Goal: Information Seeking & Learning: Understand process/instructions

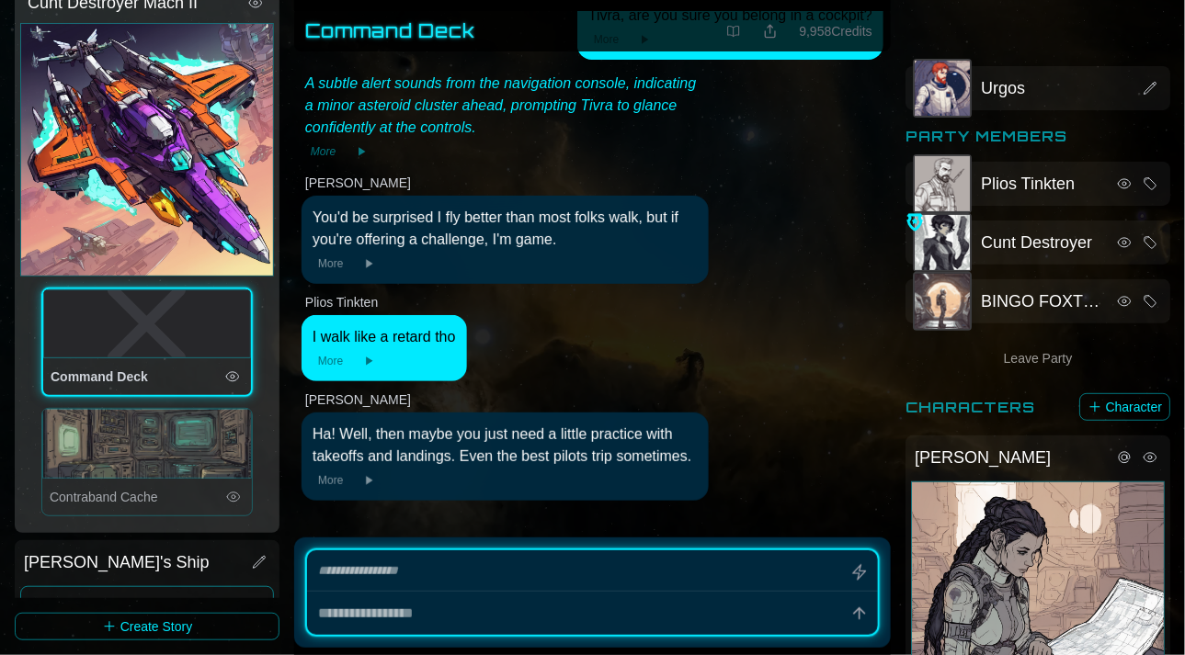
scroll to position [213, 0]
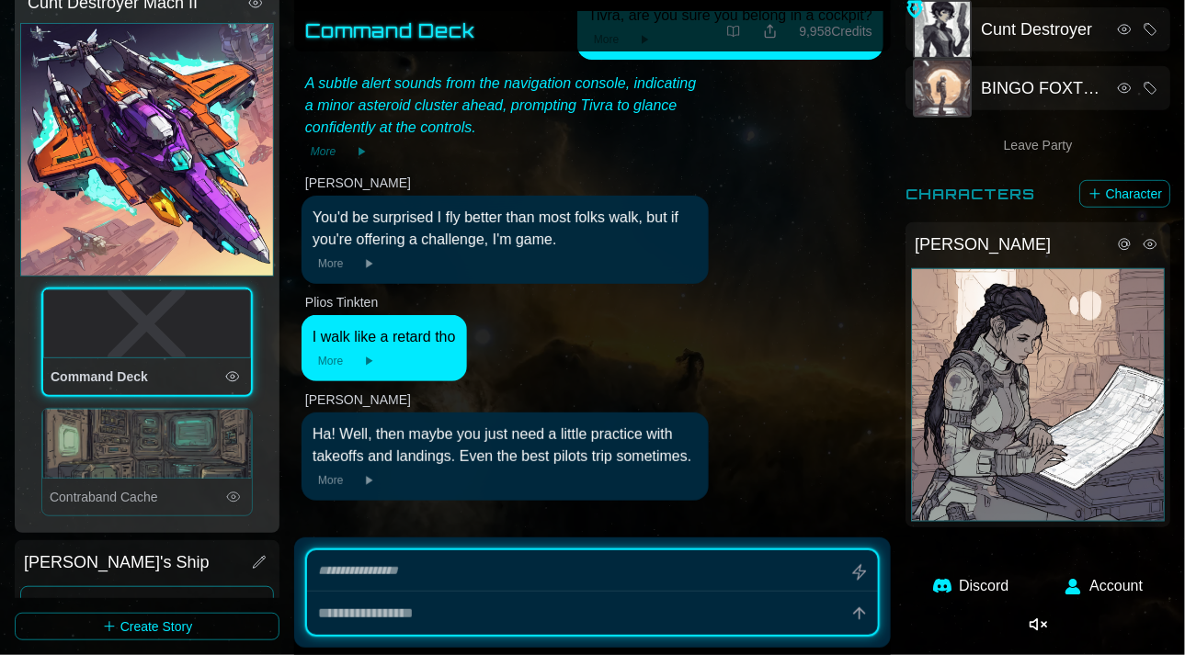
click at [1087, 593] on button "Account" at bounding box center [1103, 586] width 101 height 44
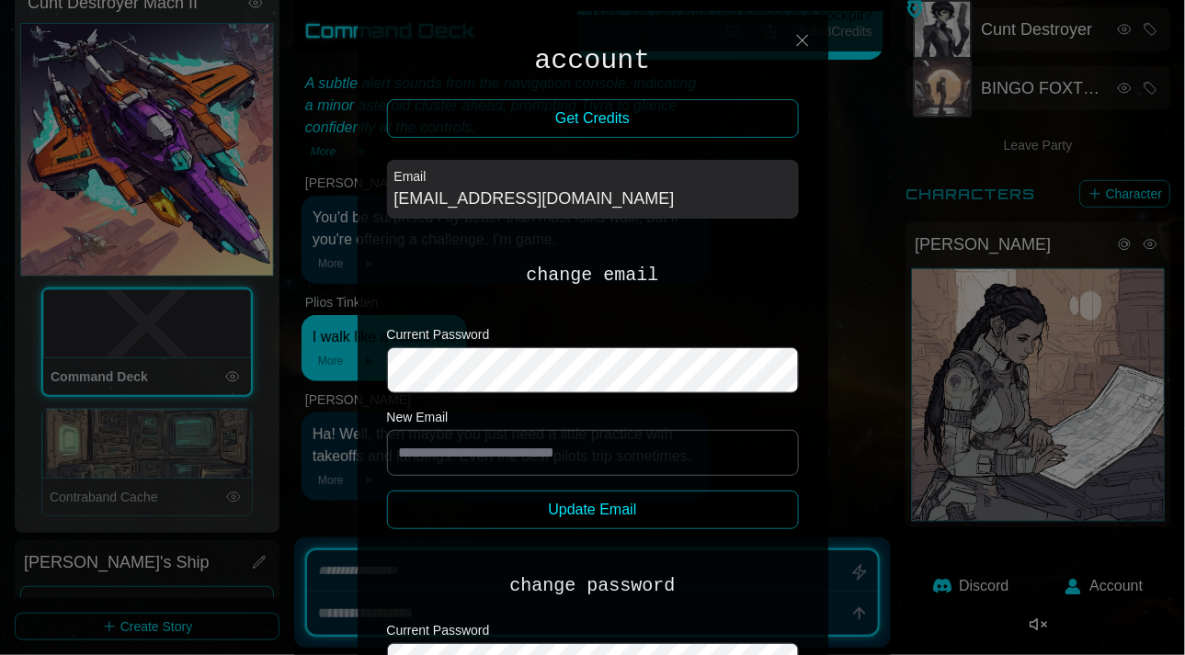
click at [513, 199] on div "[EMAIL_ADDRESS][DOMAIN_NAME]" at bounding box center [592, 199] width 397 height 26
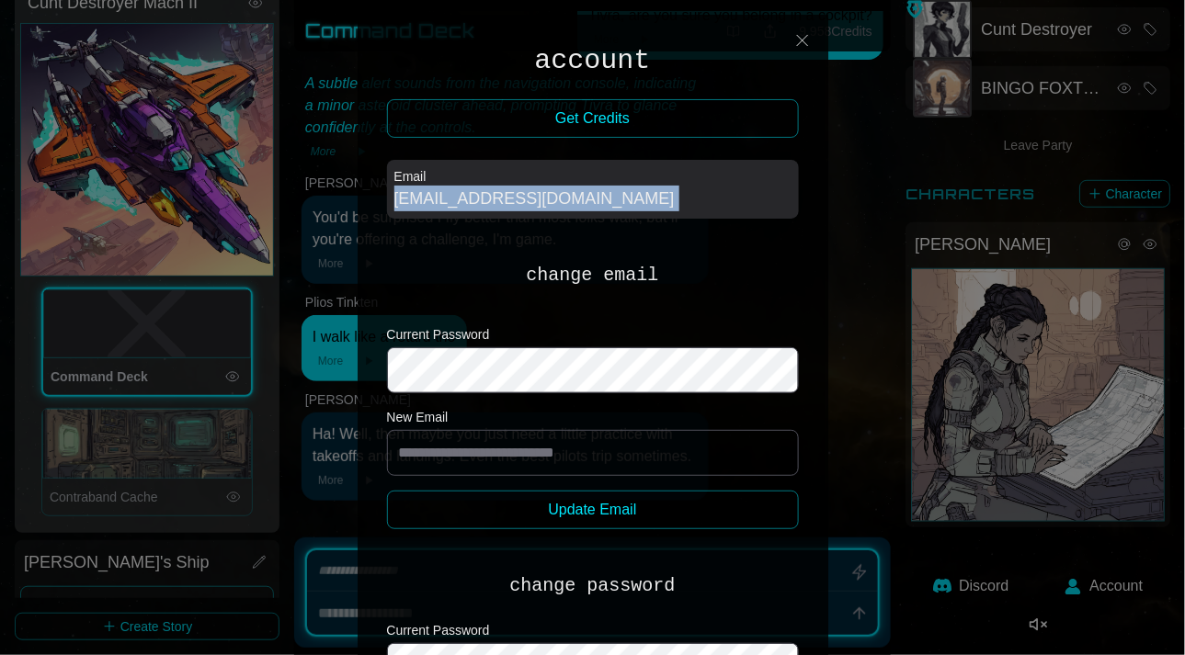
click at [513, 199] on div "[EMAIL_ADDRESS][DOMAIN_NAME]" at bounding box center [592, 199] width 397 height 26
copy div "[EMAIL_ADDRESS][DOMAIN_NAME]"
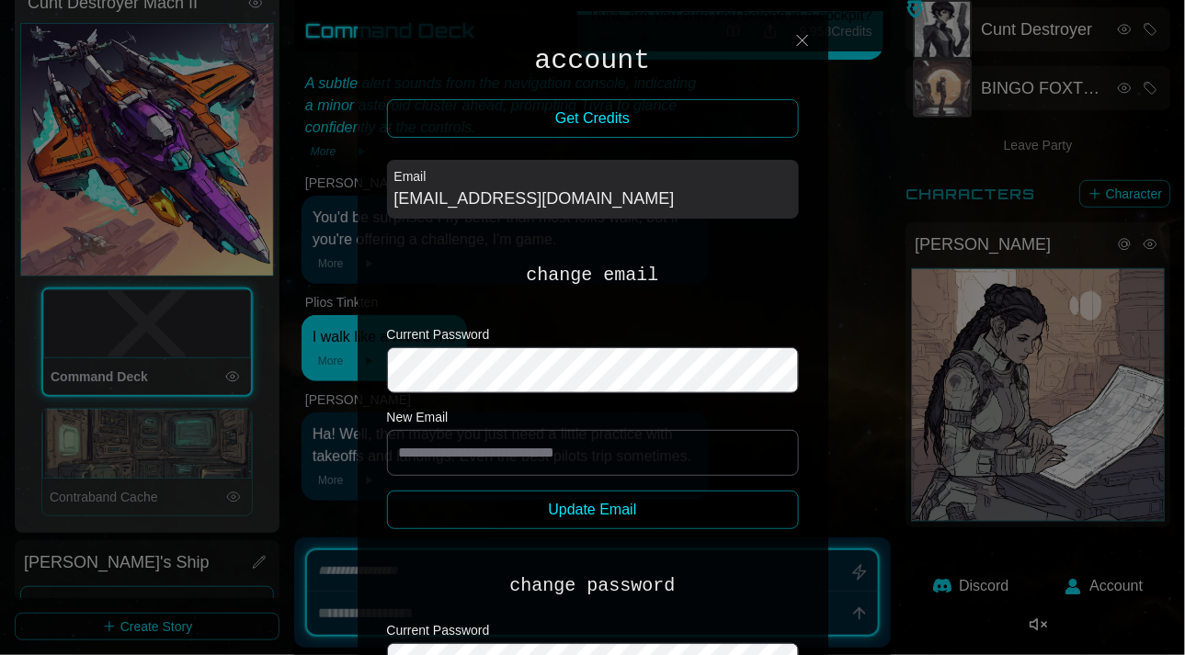
click at [862, 86] on div at bounding box center [592, 327] width 1185 height 655
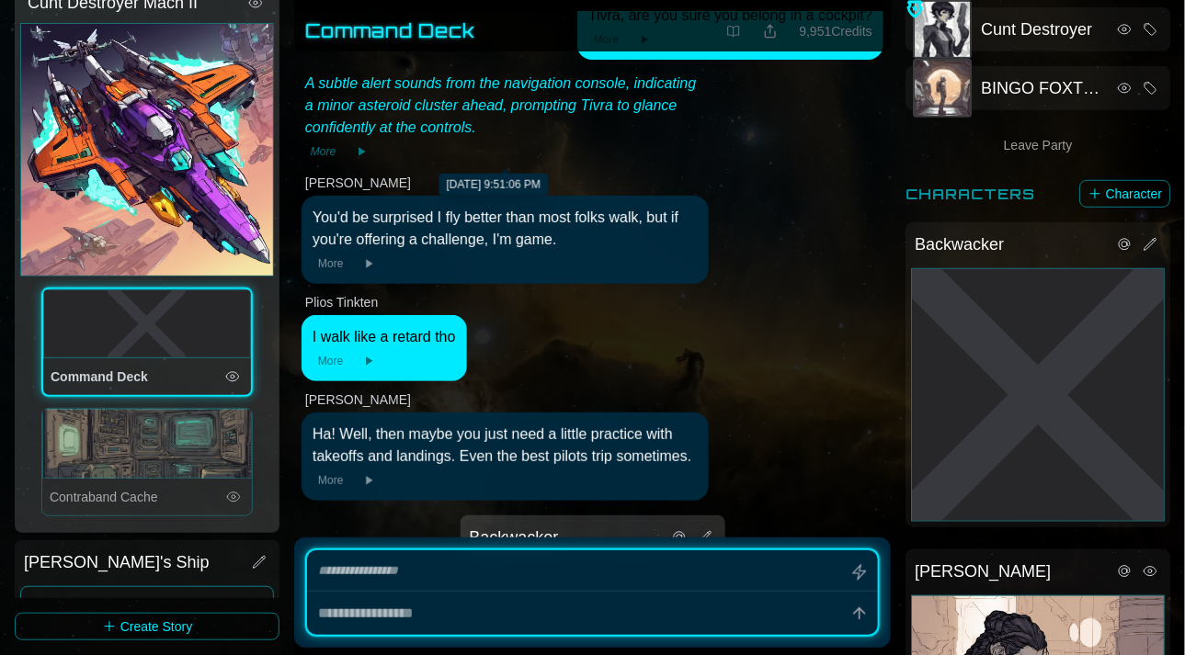
click at [542, 94] on div "A subtle alert sounds from the navigation console, indicating a minor asteroid …" at bounding box center [505, 106] width 400 height 66
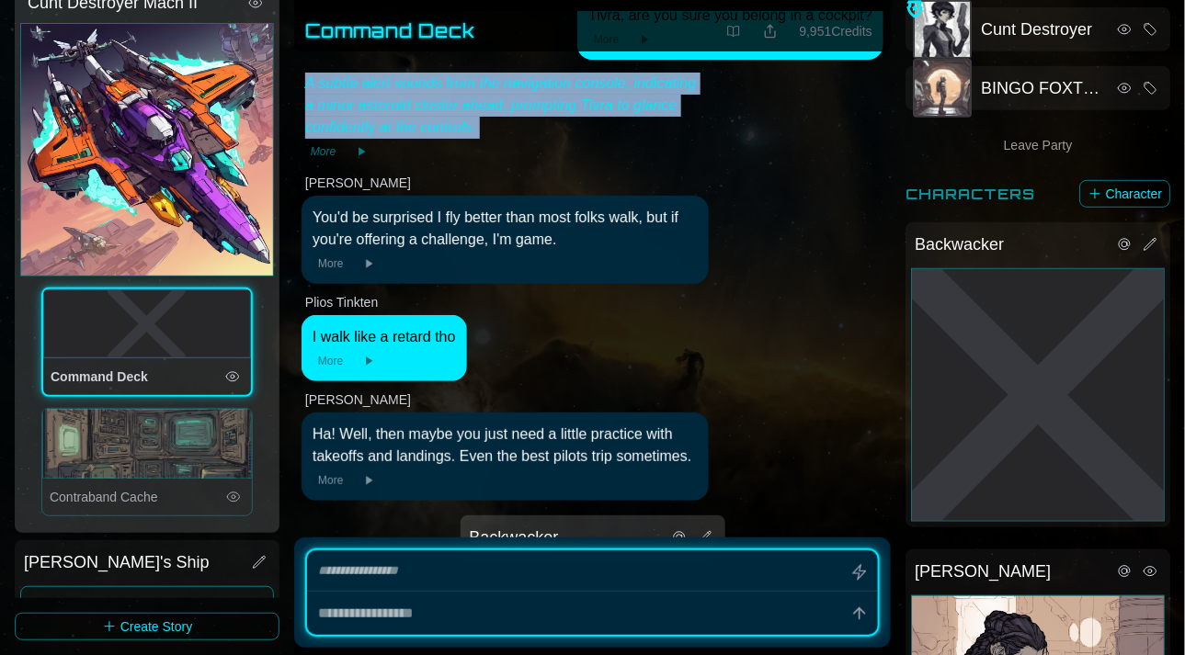
click at [542, 94] on div "A subtle alert sounds from the navigation console, indicating a minor asteroid …" at bounding box center [505, 106] width 400 height 66
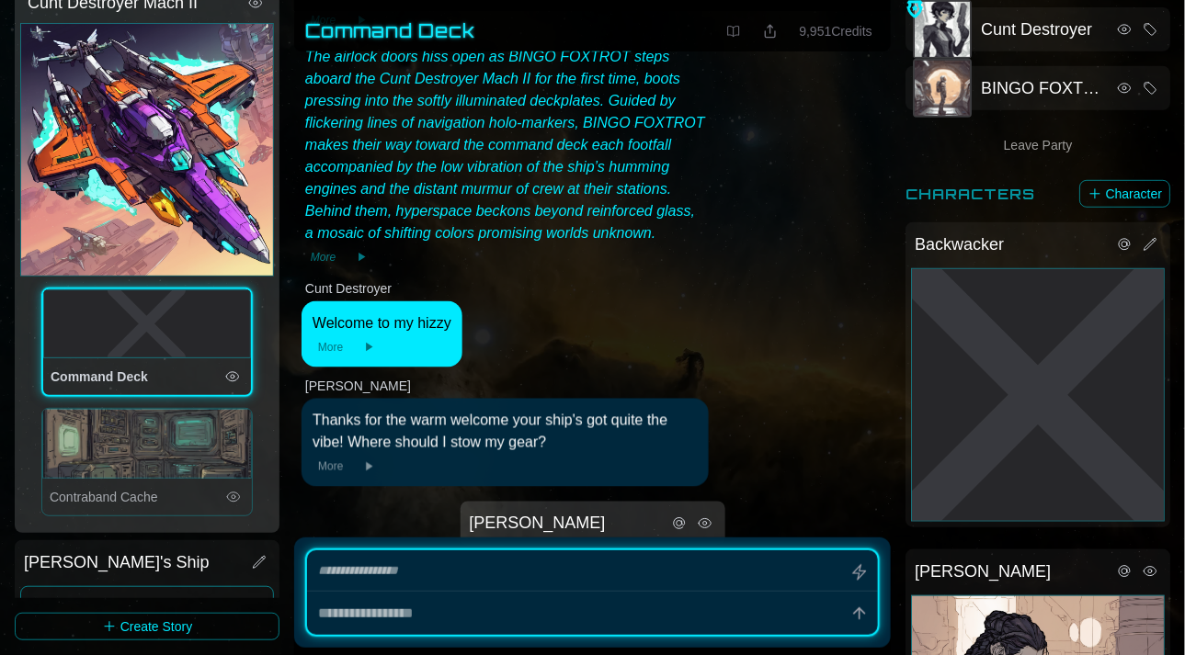
scroll to position [593, 0]
type textarea "*"
